Goal: Task Accomplishment & Management: Use online tool/utility

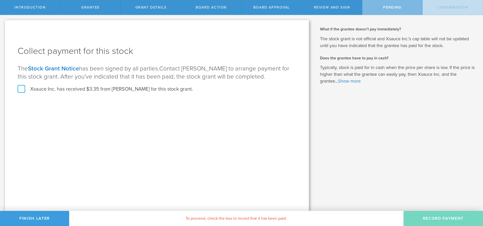
click at [20, 88] on label "Xsauce Inc. has received $3.35 from Austin Jones for this stock grant." at bounding box center [105, 89] width 175 height 7
click at [0, 0] on input "Xsauce Inc. has received $3.35 from Austin Jones for this stock grant." at bounding box center [0, 0] width 0 height 0
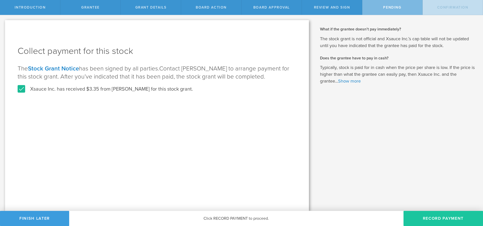
click at [432, 219] on button "Record Payment" at bounding box center [444, 218] width 80 height 15
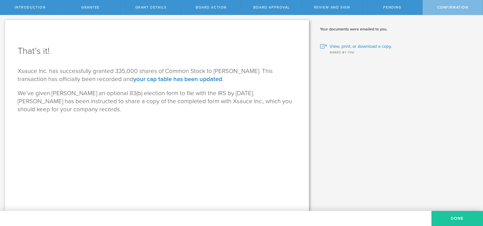
drag, startPoint x: 455, startPoint y: 210, endPoint x: 453, endPoint y: 211, distance: 2.9
click at [455, 210] on div "Why is spousal consent required for a stock grant? In the case of a marital eve…" at bounding box center [398, 113] width 169 height 196
click at [449, 212] on button "Done" at bounding box center [458, 218] width 52 height 15
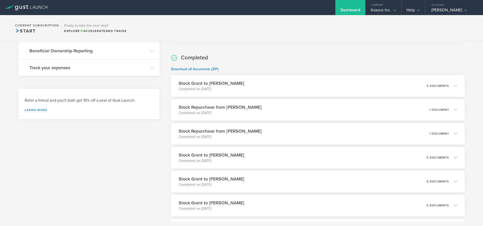
scroll to position [242, 0]
